Goal: Navigation & Orientation: Find specific page/section

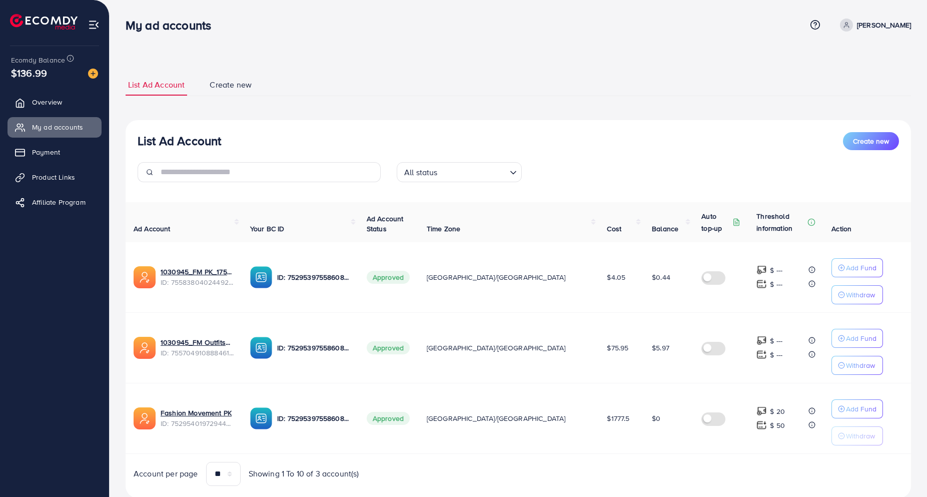
click at [349, 54] on div "List Ad Account Create new List Ad Account Create new All status Loading... Ad …" at bounding box center [518, 263] width 817 height 526
click at [43, 166] on ul "Overview My ad accounts Payment Product Links Affiliate Program" at bounding box center [54, 155] width 109 height 135
click at [44, 183] on link "Product Links" at bounding box center [55, 177] width 94 height 20
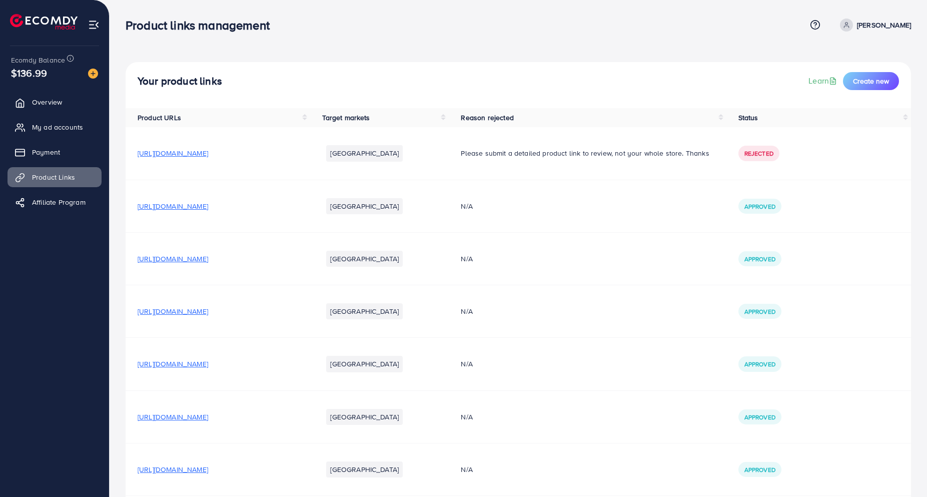
click at [195, 204] on span "https://fashionmovementpk.com/collections/trousers/products/men-s-premium-black…" at bounding box center [173, 206] width 71 height 10
click at [185, 309] on span "https://fashionmovementpk.com/collections/trousers/products/high-stretch-premiu…" at bounding box center [173, 311] width 71 height 10
click at [69, 129] on span "My ad accounts" at bounding box center [60, 127] width 51 height 10
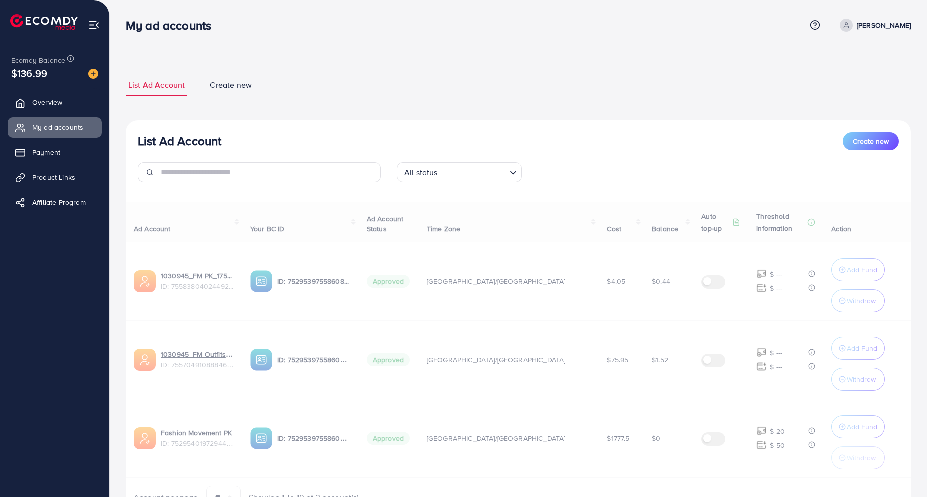
click at [603, 16] on div "My ad accounts Help Center Contact Support Term and policy About Us Muhammad Am…" at bounding box center [518, 25] width 785 height 27
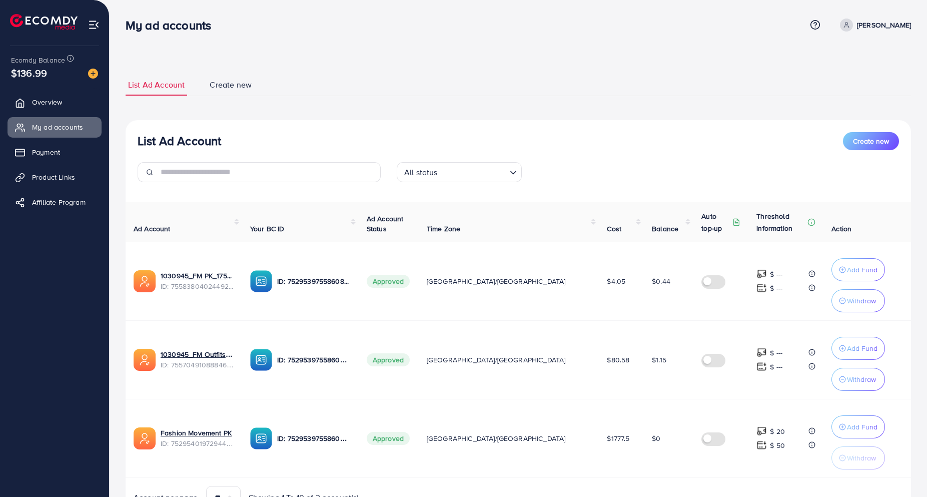
scroll to position [53, 0]
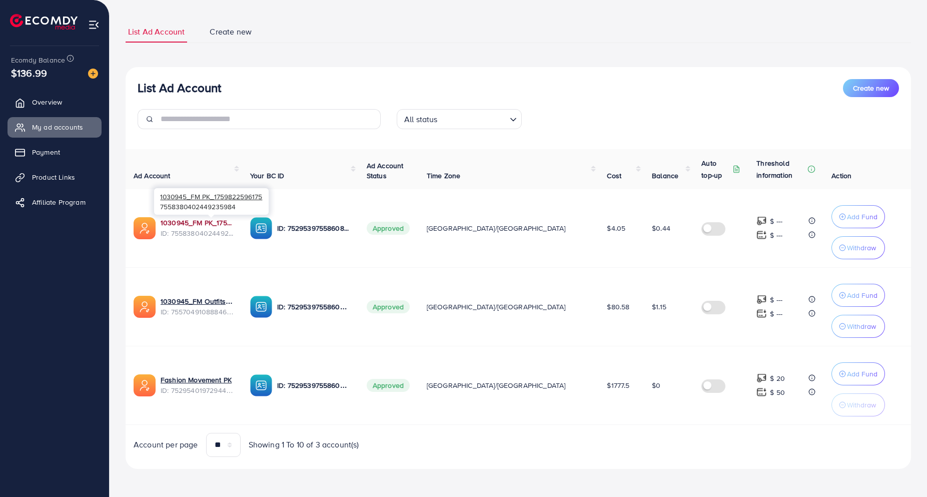
click at [196, 222] on link "1030945_FM PK_1759822596175" at bounding box center [198, 223] width 74 height 10
click at [57, 178] on span "Product Links" at bounding box center [56, 177] width 43 height 10
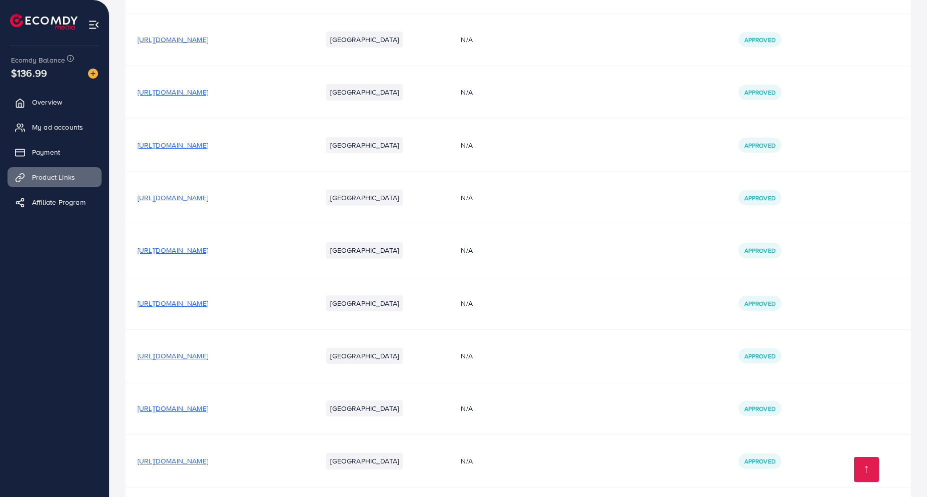
scroll to position [1203, 0]
